Goal: Task Accomplishment & Management: Manage account settings

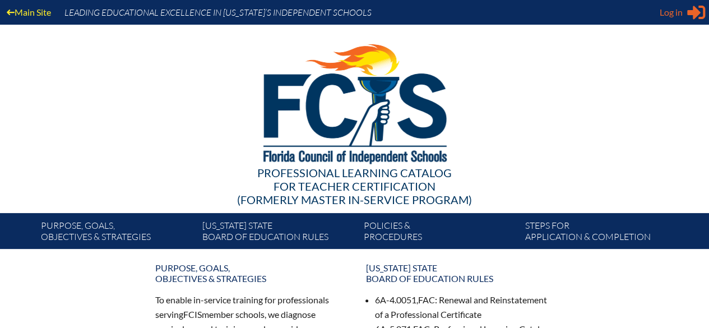
type input "[PERSON_NAME][EMAIL_ADDRESS][PERSON_NAME][DOMAIN_NAME]"
click at [694, 12] on icon at bounding box center [697, 13] width 18 height 14
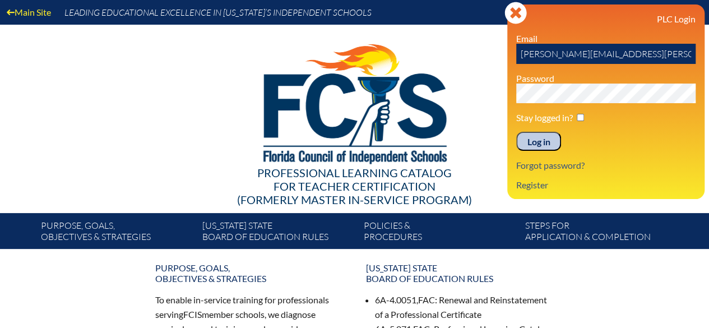
click at [550, 140] on input "Log in" at bounding box center [539, 141] width 45 height 19
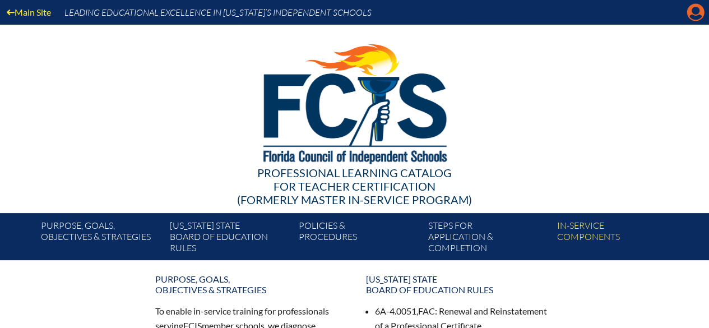
click at [693, 13] on icon "Manage account" at bounding box center [696, 12] width 18 height 18
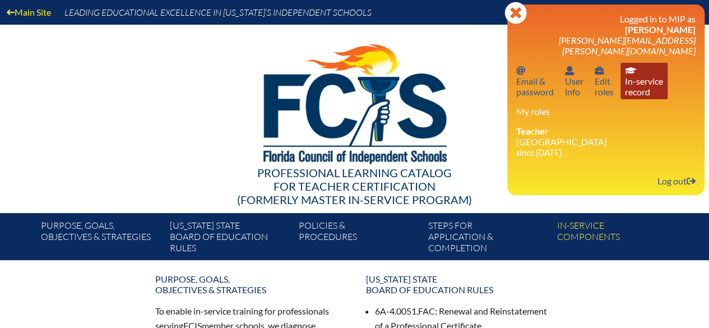
click at [646, 73] on link "In-service record In-service record" at bounding box center [644, 81] width 47 height 36
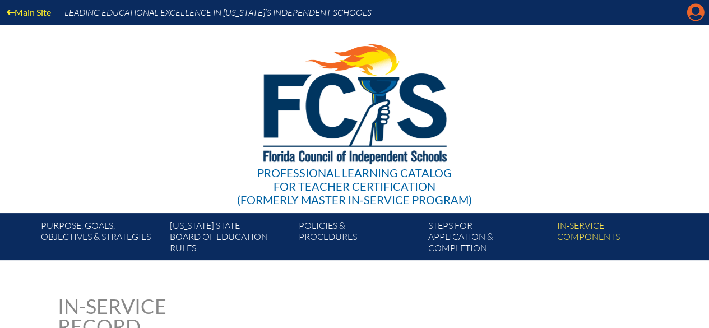
click at [695, 14] on icon "Manage account" at bounding box center [696, 12] width 18 height 18
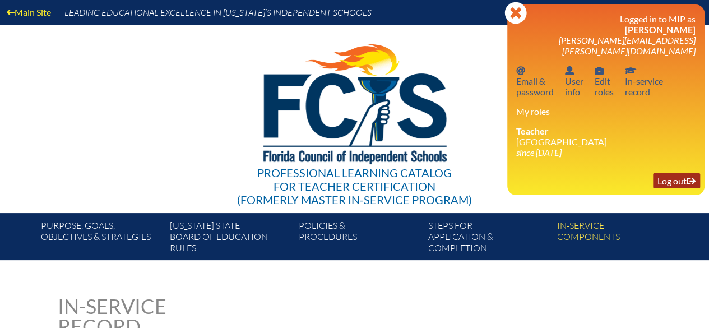
click at [670, 173] on link "Log out Log out" at bounding box center [676, 180] width 47 height 15
